Goal: Task Accomplishment & Management: Use online tool/utility

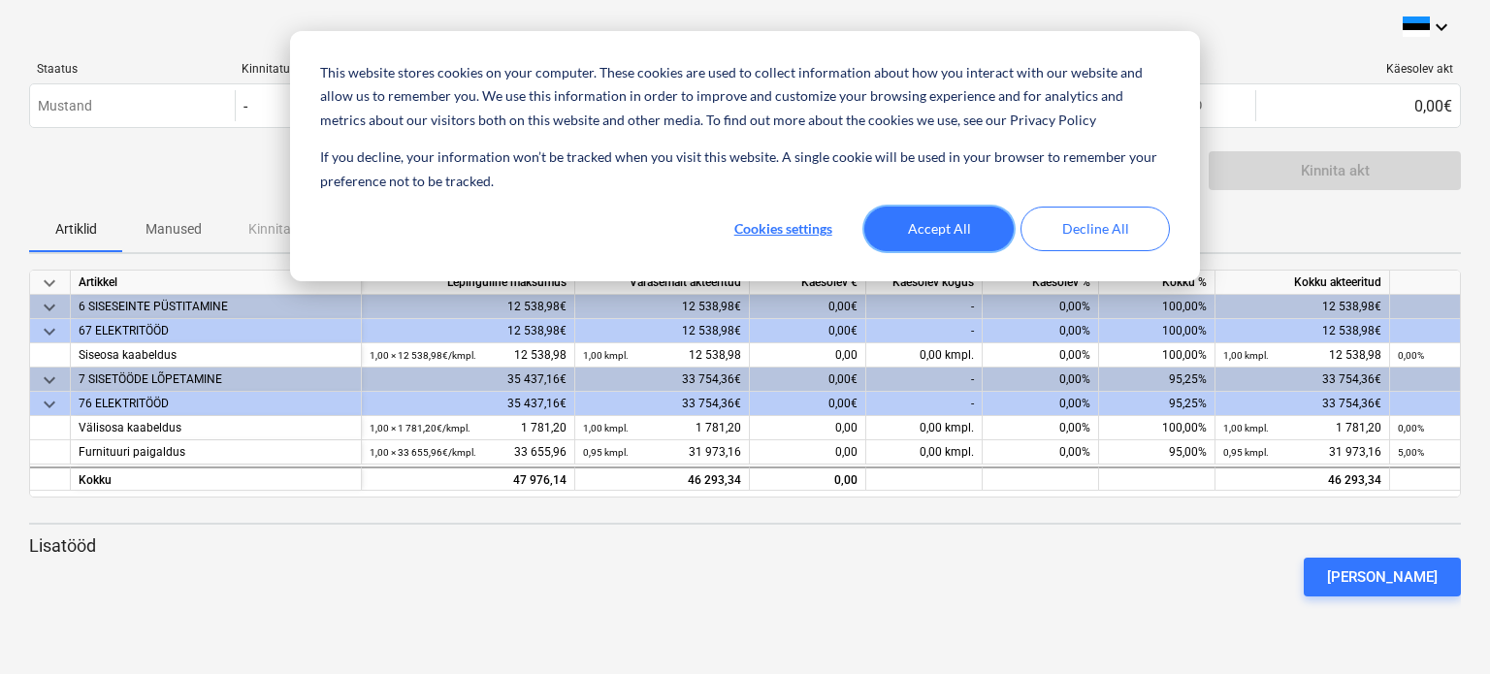
click at [958, 237] on button "Accept All" at bounding box center [938, 229] width 149 height 45
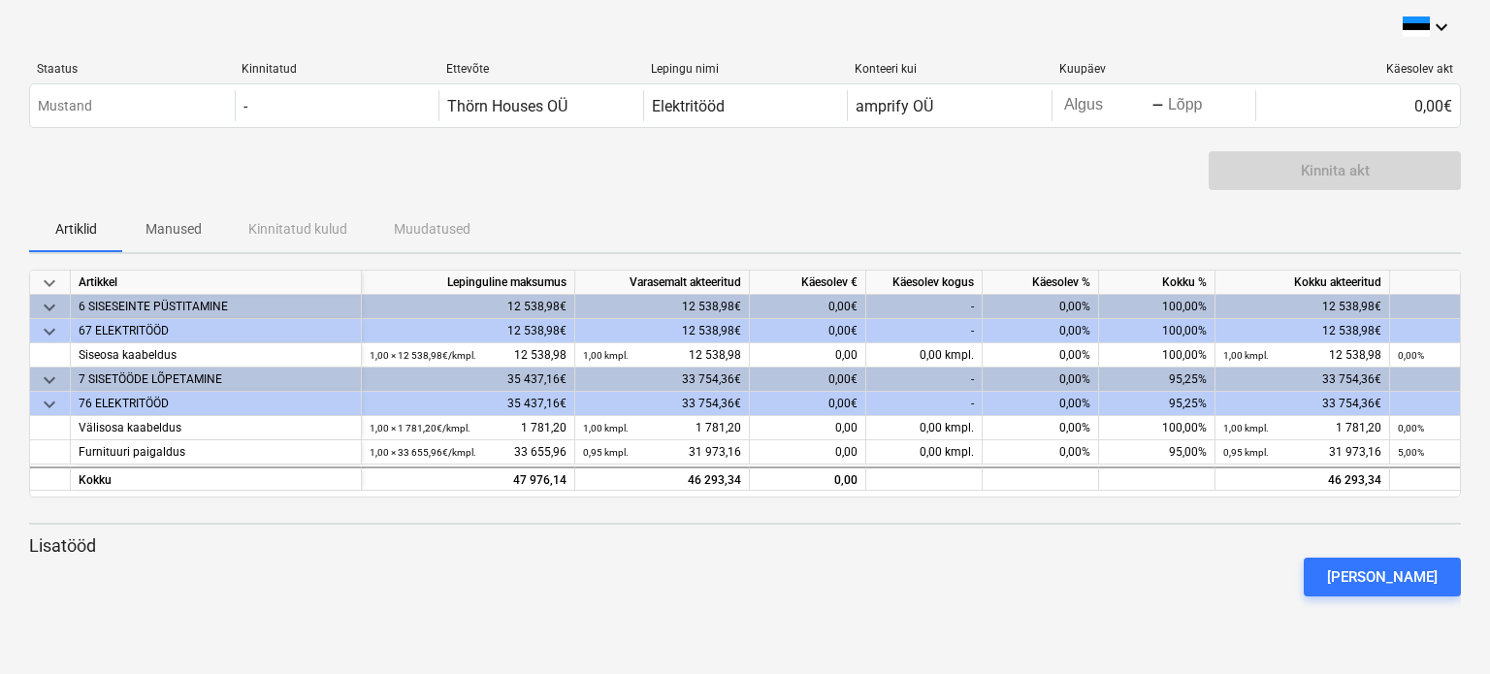
click at [50, 382] on span "keyboard_arrow_down" at bounding box center [49, 380] width 23 height 23
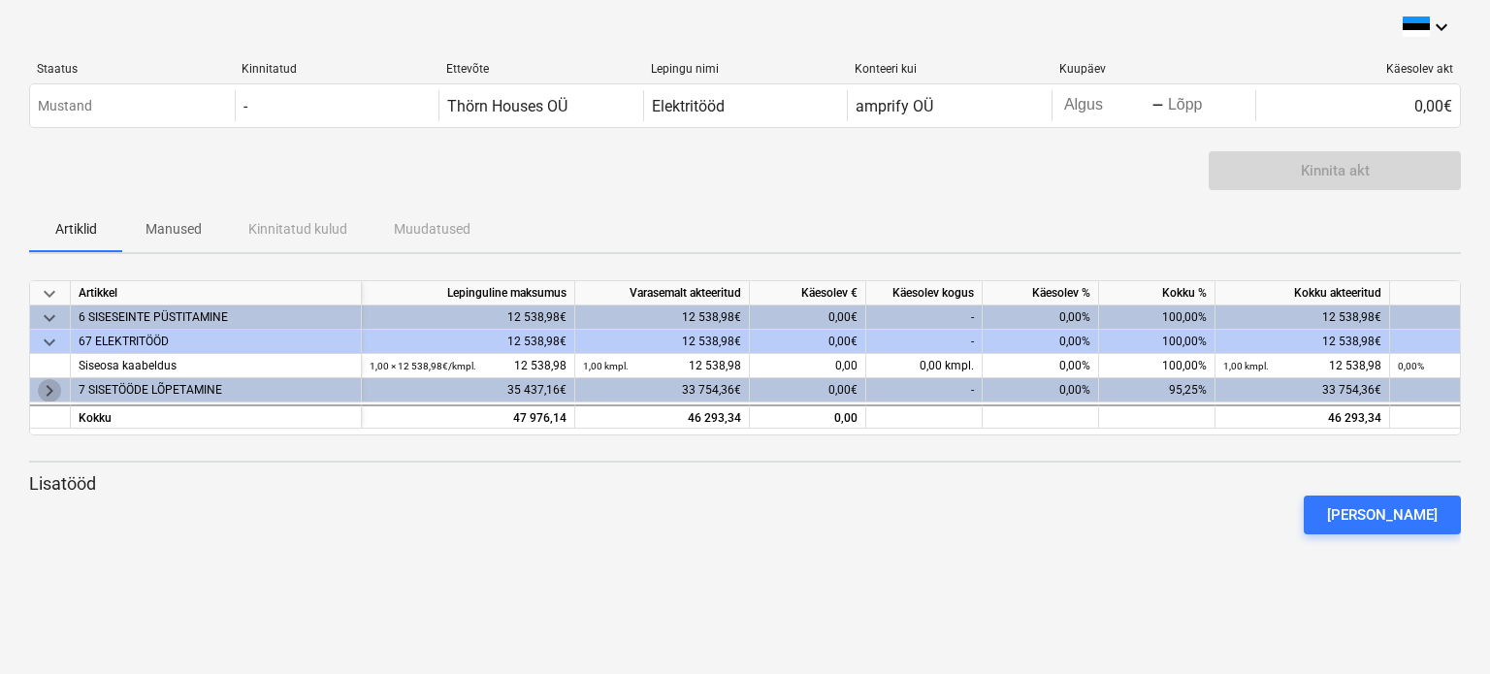
click at [47, 395] on span "keyboard_arrow_right" at bounding box center [49, 390] width 23 height 23
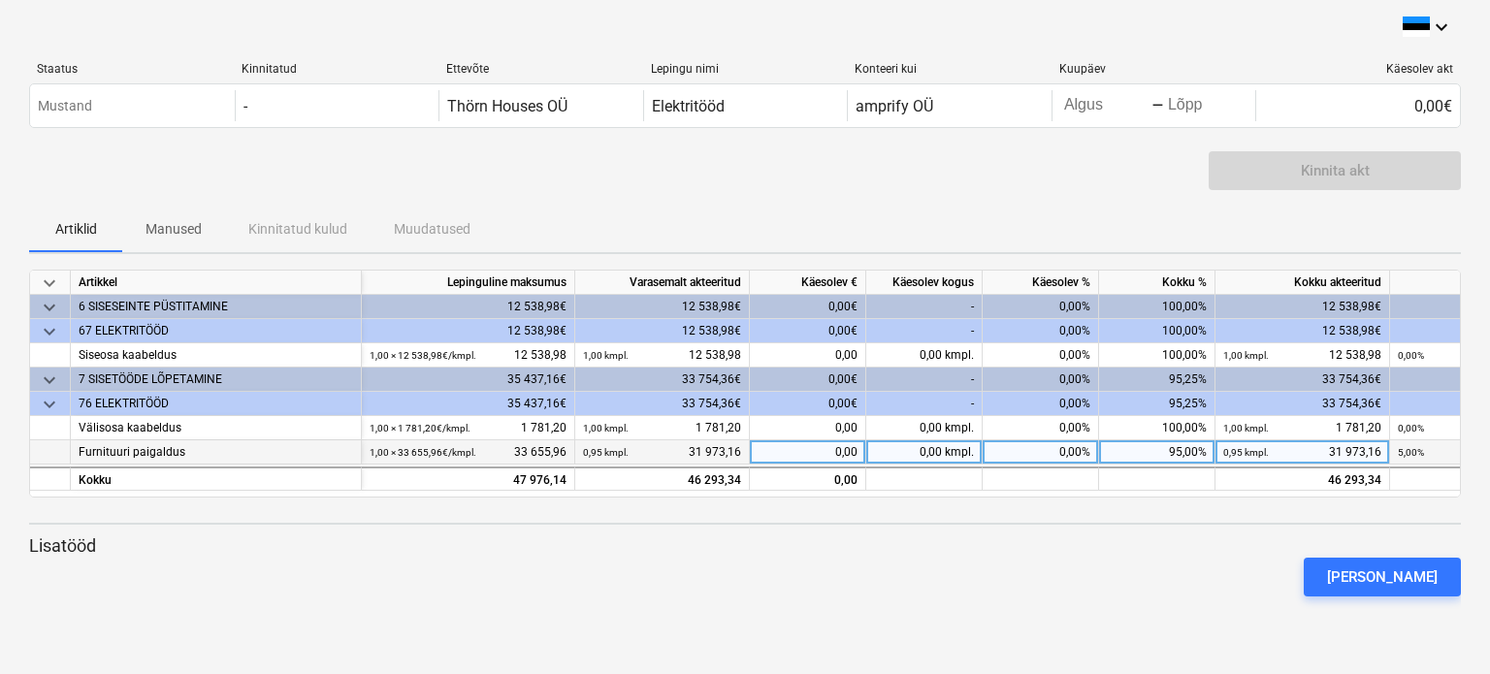
click at [1163, 451] on div "95,00%" at bounding box center [1157, 452] width 116 height 24
type input "100"
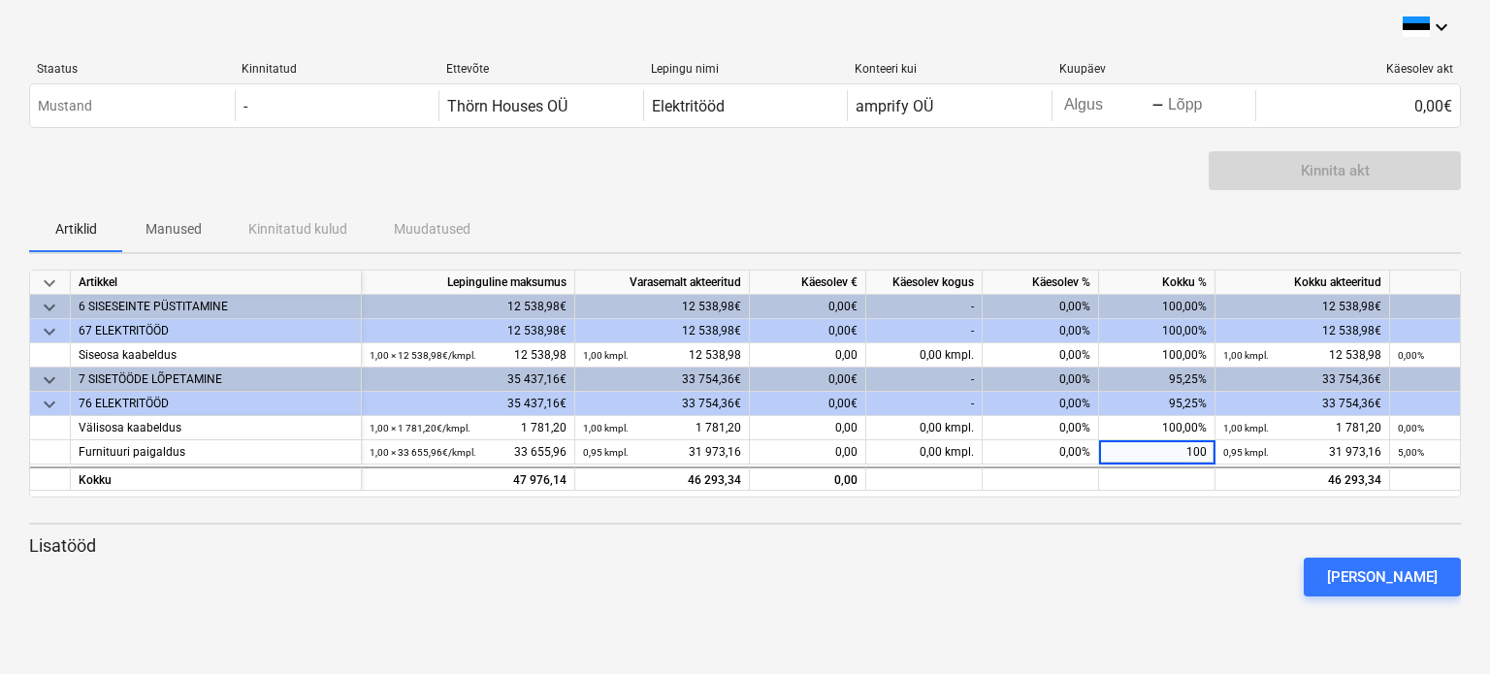
click at [1106, 579] on div "[PERSON_NAME]" at bounding box center [744, 577] width 1447 height 54
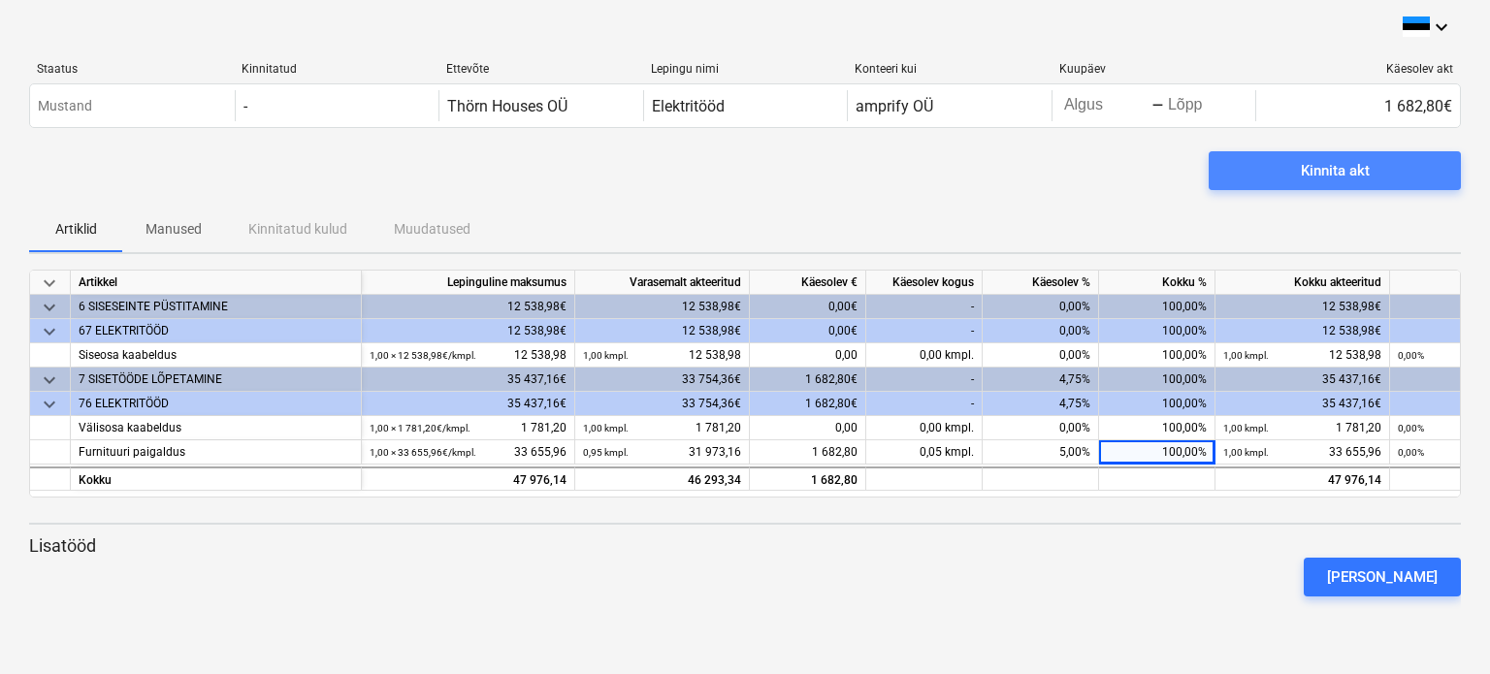
click at [1291, 173] on span "Kinnita akt" at bounding box center [1335, 170] width 206 height 25
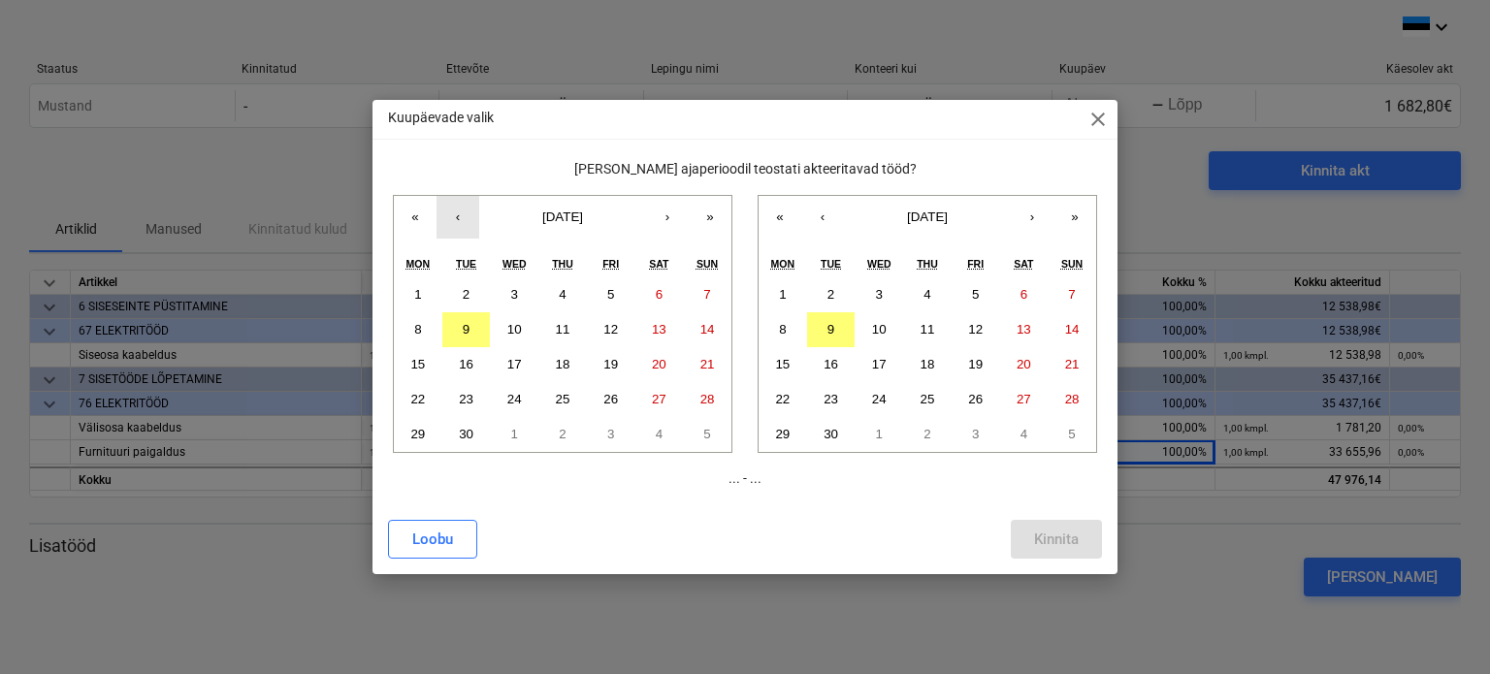
click at [456, 213] on button "‹" at bounding box center [458, 217] width 43 height 43
click at [606, 296] on button "1" at bounding box center [611, 294] width 49 height 35
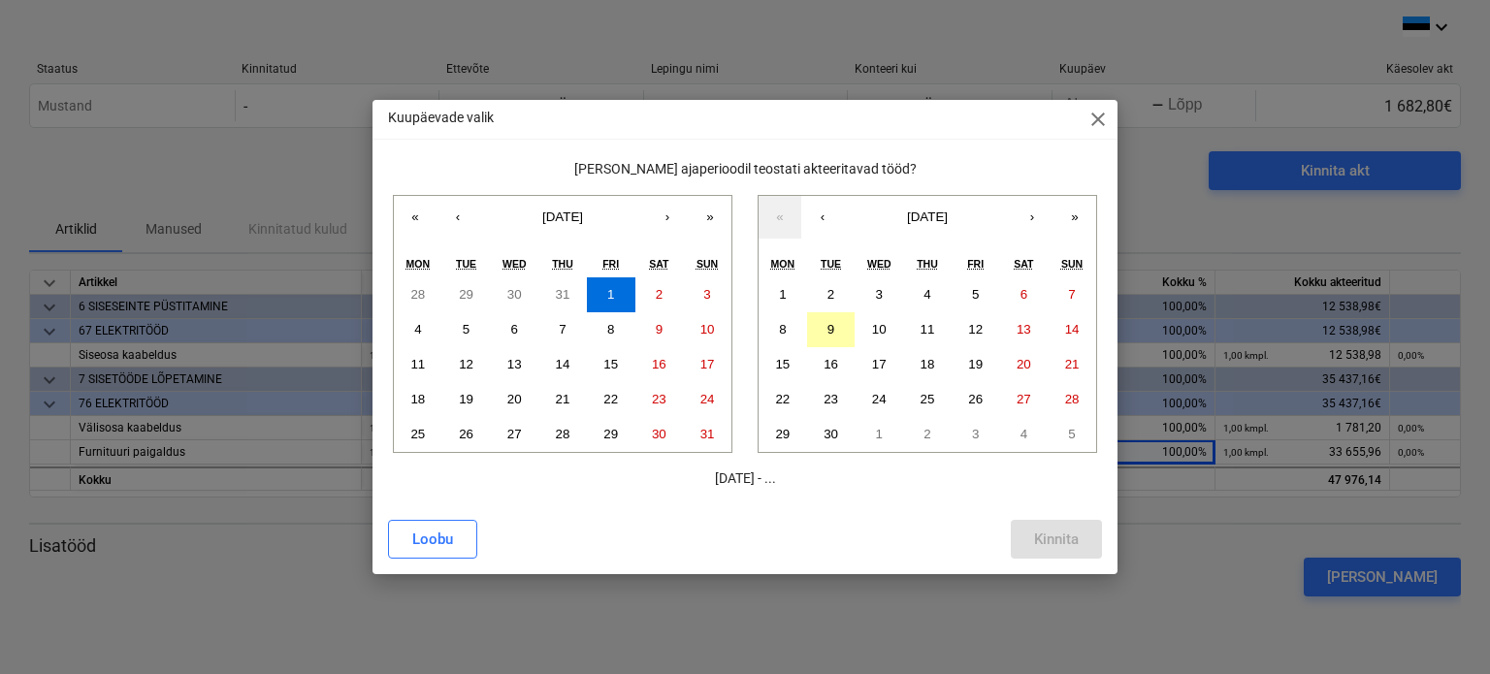
click at [840, 331] on button "9" at bounding box center [831, 329] width 49 height 35
click at [1034, 538] on div "Kinnita" at bounding box center [1056, 539] width 45 height 25
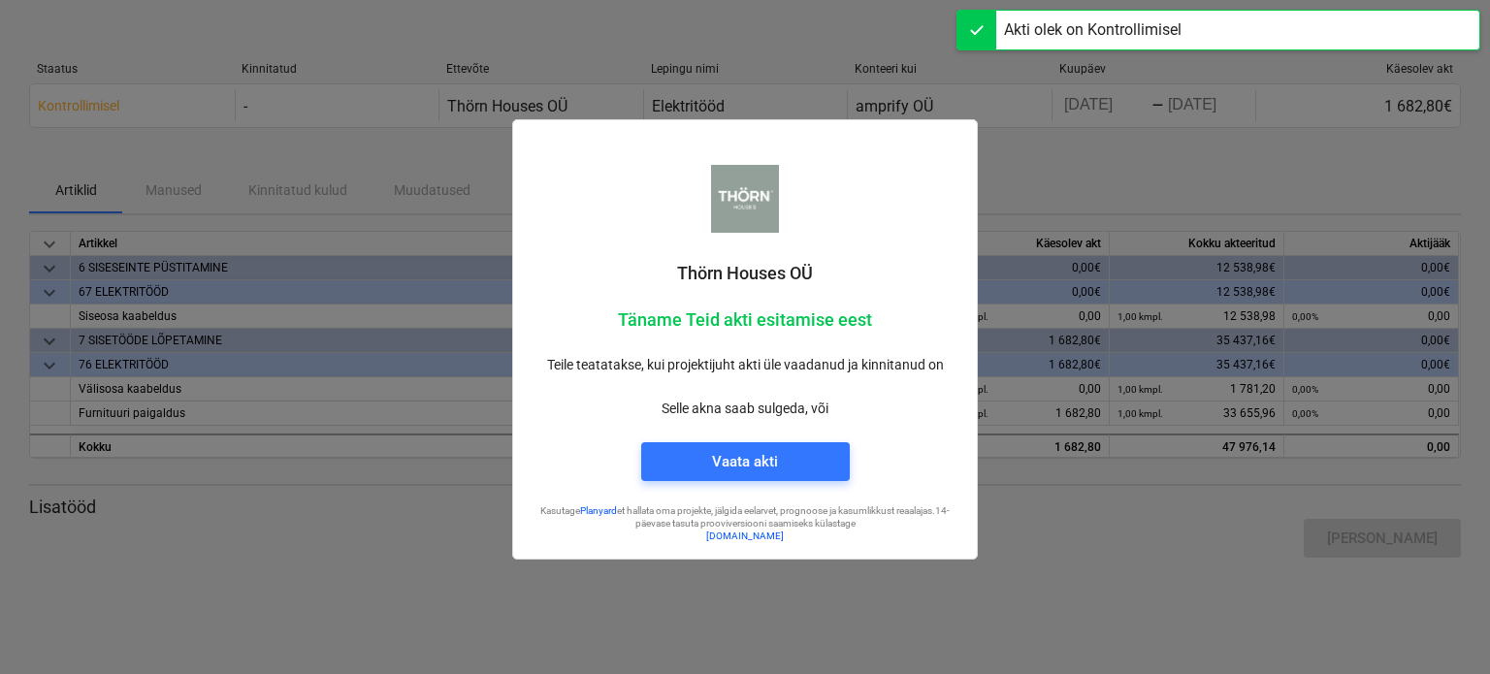
click at [1057, 155] on div at bounding box center [745, 337] width 1490 height 674
